Goal: Information Seeking & Learning: Learn about a topic

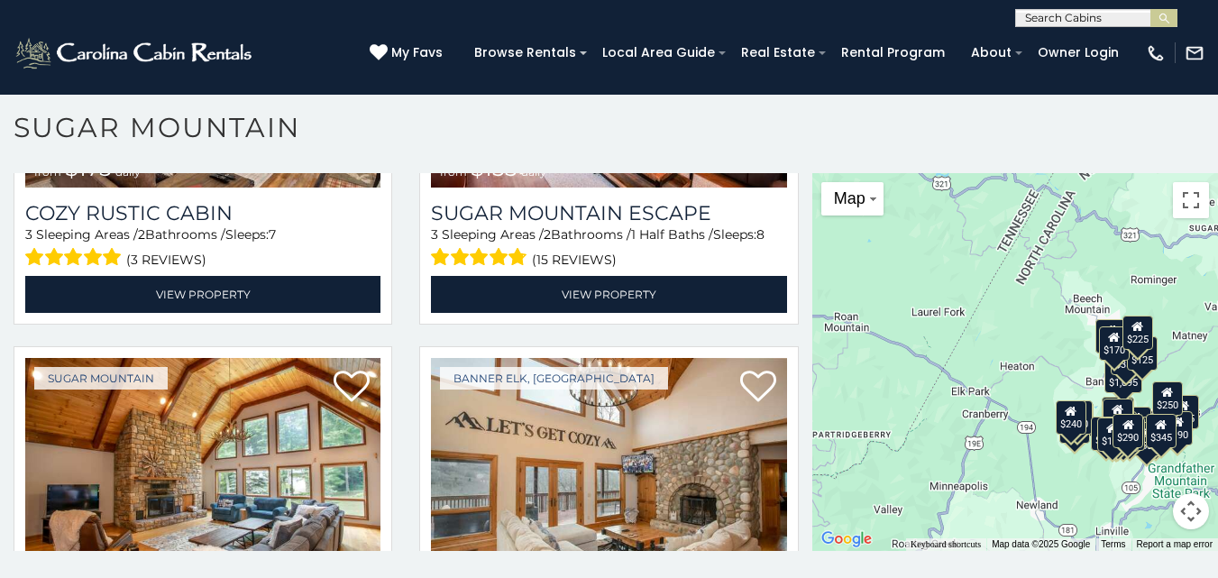
scroll to position [4824, 0]
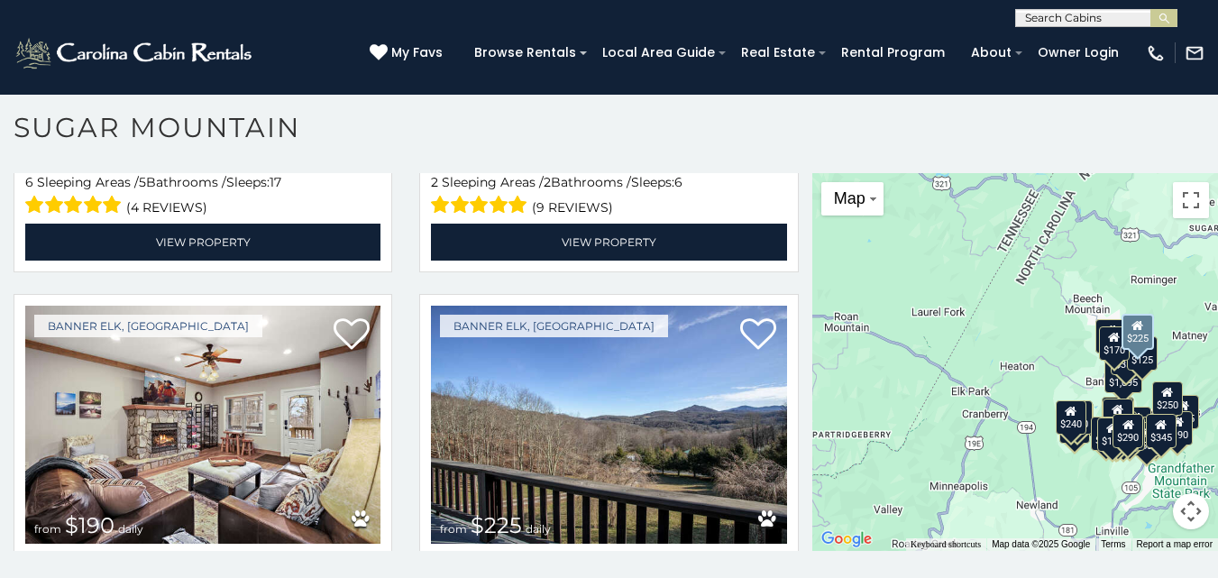
click at [630, 306] on img at bounding box center [608, 425] width 355 height 238
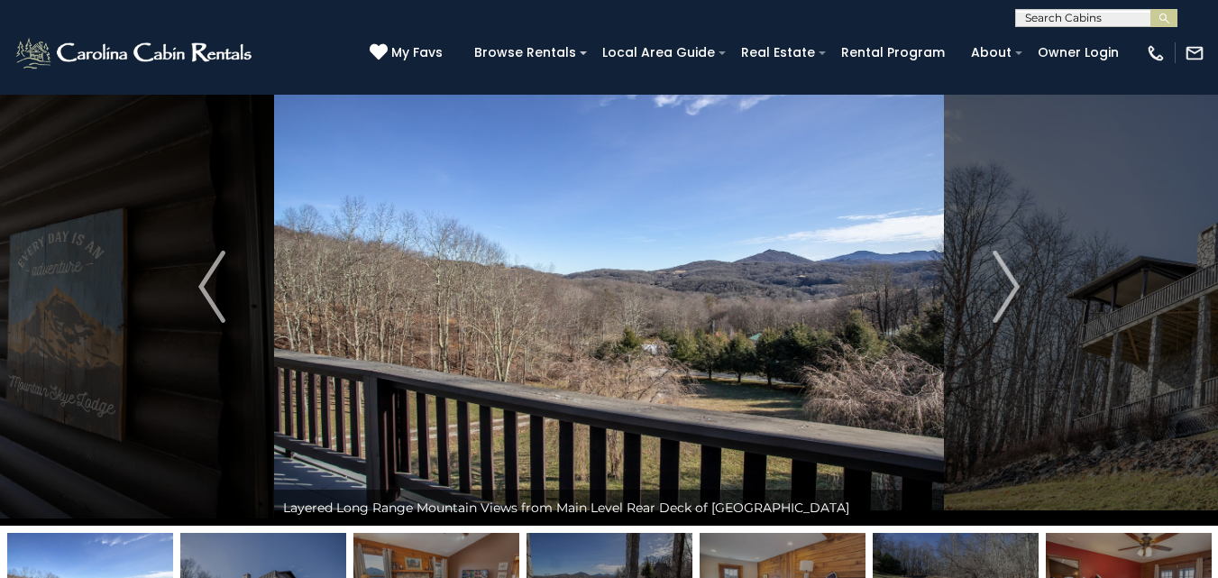
scroll to position [67, 0]
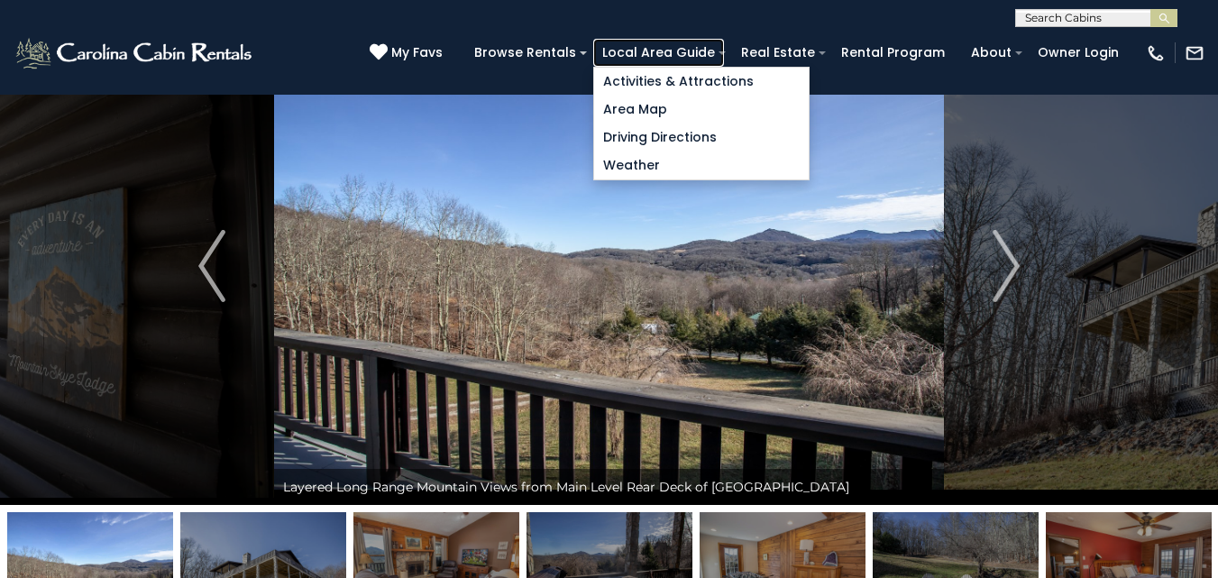
click at [676, 40] on link "Local Area Guide" at bounding box center [658, 53] width 131 height 28
